Goal: Information Seeking & Learning: Learn about a topic

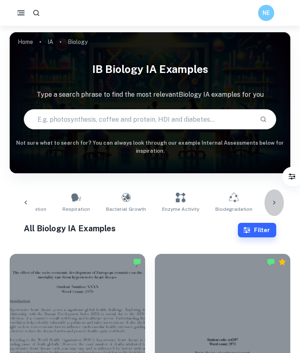
click at [274, 205] on icon at bounding box center [274, 203] width 8 height 8
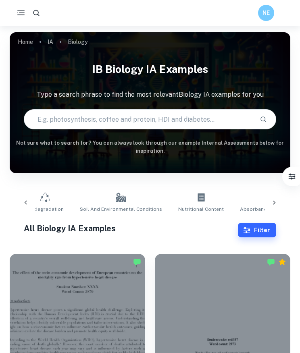
scroll to position [0, 427]
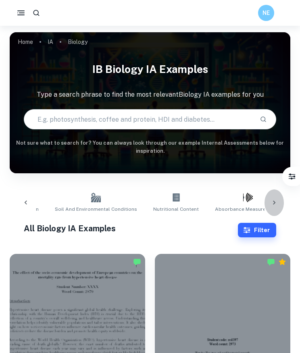
click at [274, 205] on icon at bounding box center [274, 203] width 8 height 8
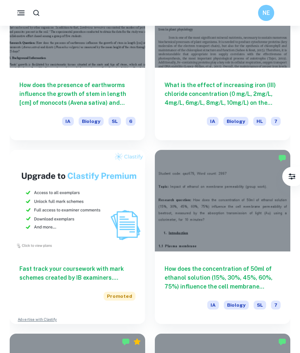
scroll to position [659, 0]
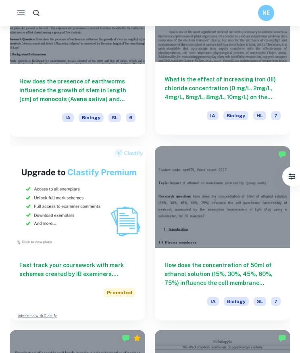
click at [260, 85] on h6 "What is the effect of increasing iron (III) chloride concentration (0 mg/L, 2mg…" at bounding box center [222, 88] width 116 height 27
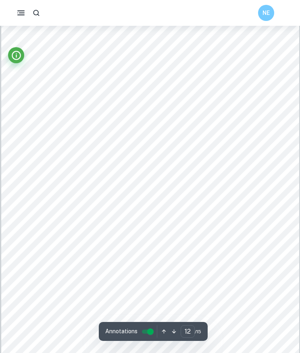
scroll to position [4865, 0]
type input "2"
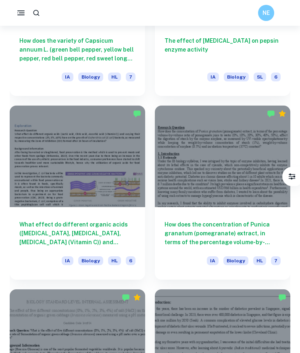
scroll to position [1096, 0]
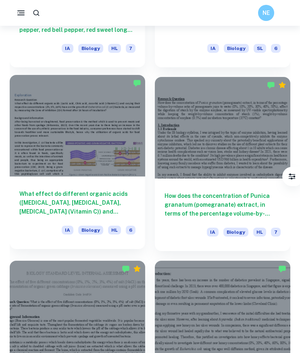
click at [71, 207] on h6 "What effect do different organic acids ([MEDICAL_DATA], [MEDICAL_DATA], [MEDICA…" at bounding box center [77, 202] width 116 height 27
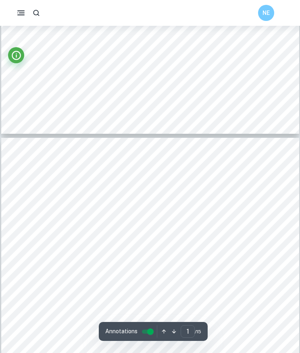
scroll to position [4091, 0]
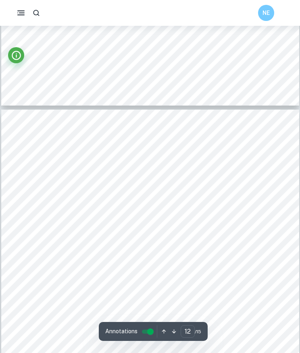
type input "11"
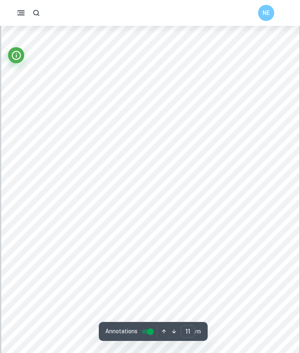
scroll to position [4065, 0]
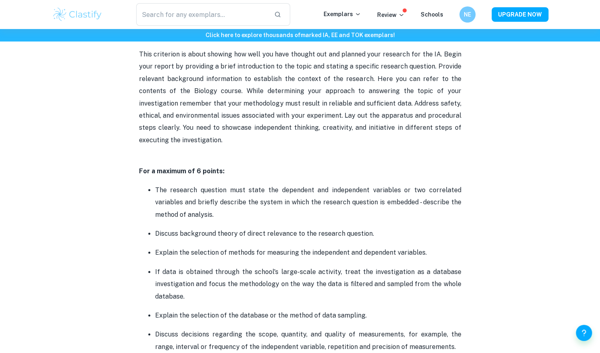
drag, startPoint x: 605, startPoint y: 45, endPoint x: 606, endPoint y: 112, distance: 67.3
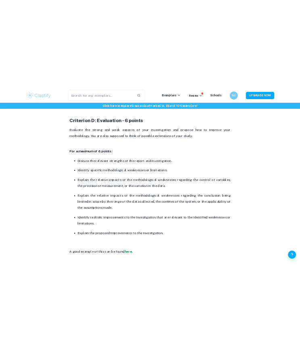
scroll to position [1700, 0]
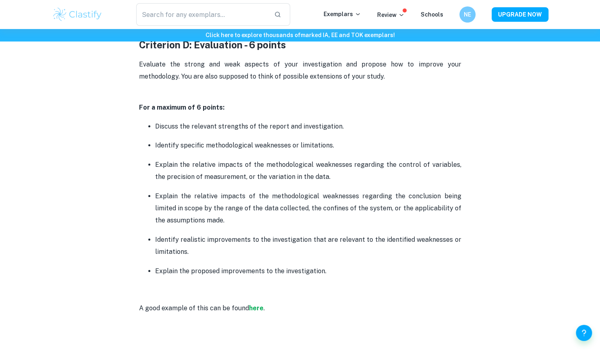
click at [254, 314] on p "A good example of this can be found here ." at bounding box center [300, 308] width 322 height 12
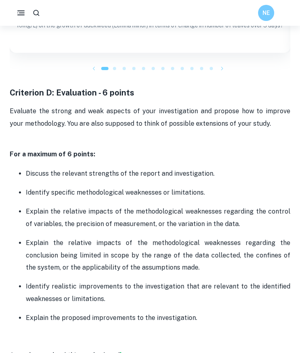
scroll to position [1712, 0]
